Goal: Task Accomplishment & Management: Complete application form

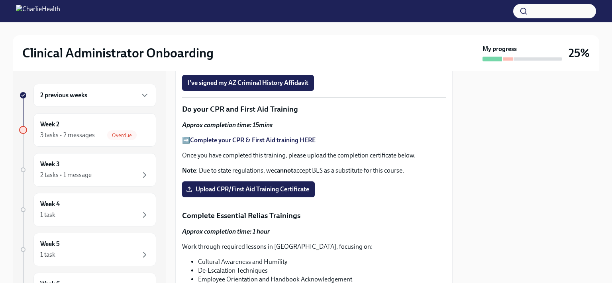
scroll to position [239, 0]
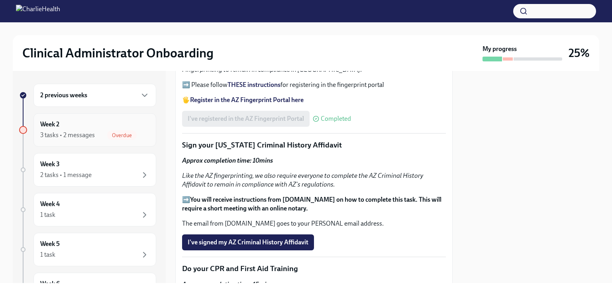
click at [93, 135] on div "3 tasks • 2 messages" at bounding box center [67, 135] width 55 height 9
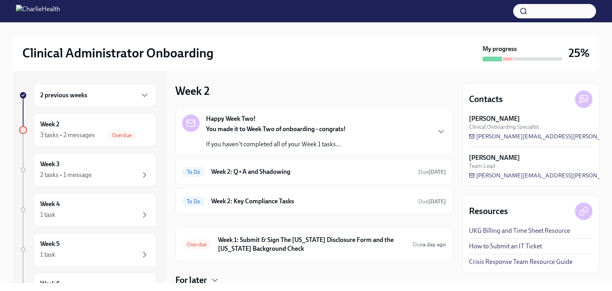
scroll to position [28, 0]
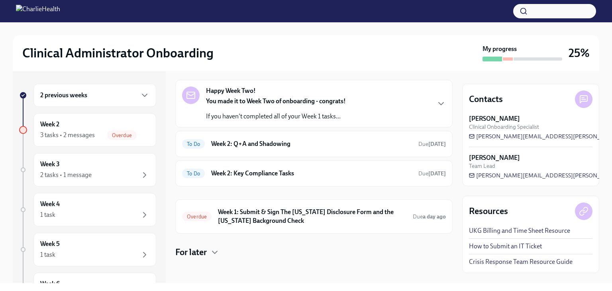
click at [245, 216] on h6 "Week 1: Submit & Sign The [US_STATE] Disclosure Form and the [US_STATE] Backgro…" at bounding box center [312, 216] width 188 height 18
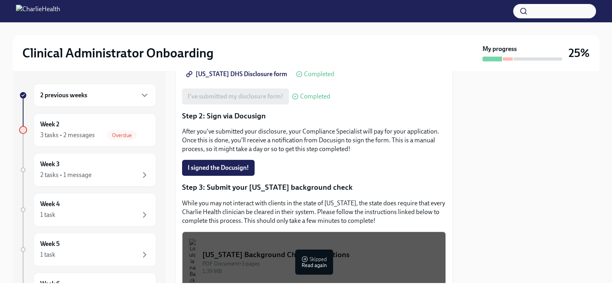
scroll to position [119, 0]
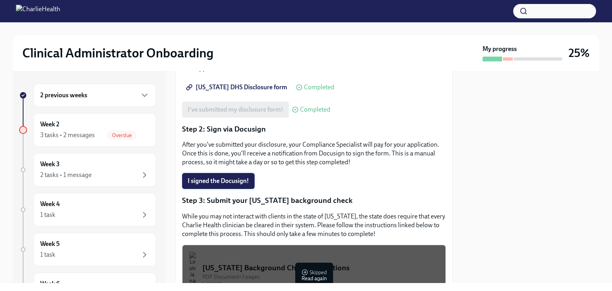
click at [213, 182] on span "I signed the Docusign!" at bounding box center [218, 181] width 61 height 8
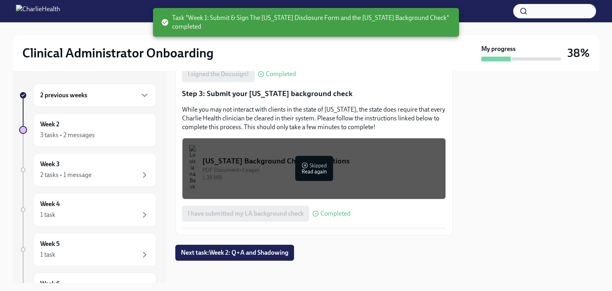
scroll to position [229, 0]
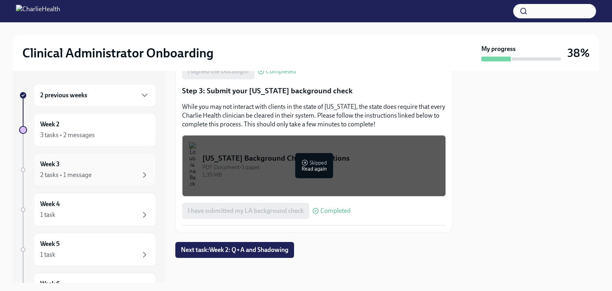
click at [86, 166] on div "Week 3 2 tasks • 1 message" at bounding box center [94, 170] width 109 height 20
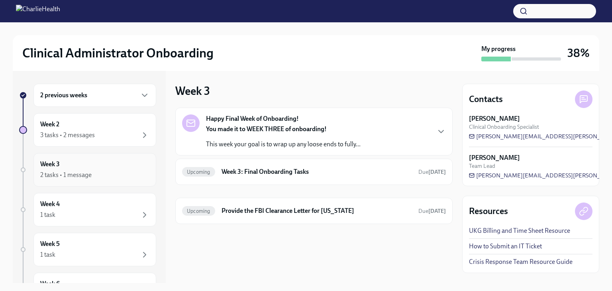
click at [92, 170] on div "2 tasks • 1 message" at bounding box center [94, 175] width 109 height 10
click at [72, 176] on div "2 tasks • 1 message" at bounding box center [65, 174] width 51 height 9
click at [63, 170] on div "2 tasks • 1 message" at bounding box center [65, 174] width 51 height 9
click at [115, 160] on div "Week 3 2 tasks • 1 message" at bounding box center [94, 170] width 109 height 20
click at [362, 141] on div "Happy Final Week of Onboarding! You made it to WEEK THREE of onboarding! This w…" at bounding box center [314, 131] width 264 height 34
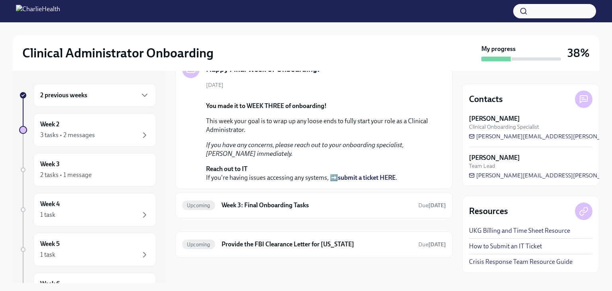
scroll to position [163, 0]
click at [280, 206] on h6 "Week 3: Final Onboarding Tasks" at bounding box center [316, 205] width 190 height 9
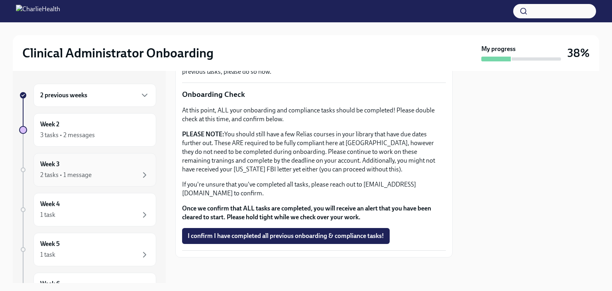
scroll to position [96, 0]
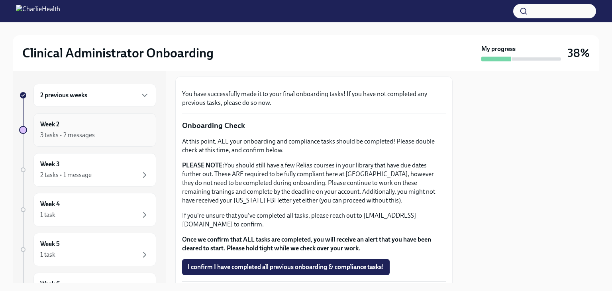
click at [67, 126] on div "Week 2 3 tasks • 2 messages" at bounding box center [94, 130] width 109 height 20
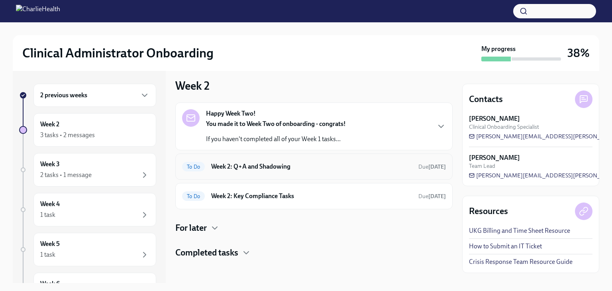
scroll to position [6, 0]
click at [215, 194] on h6 "Week 2: Key Compliance Tasks" at bounding box center [311, 195] width 201 height 9
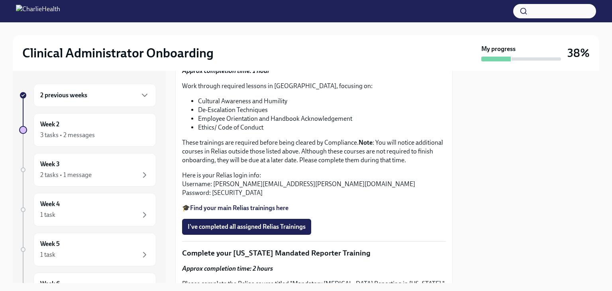
scroll to position [558, 0]
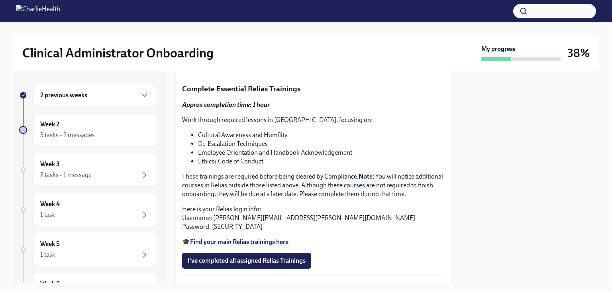
scroll to position [490, 0]
